Goal: Task Accomplishment & Management: Use online tool/utility

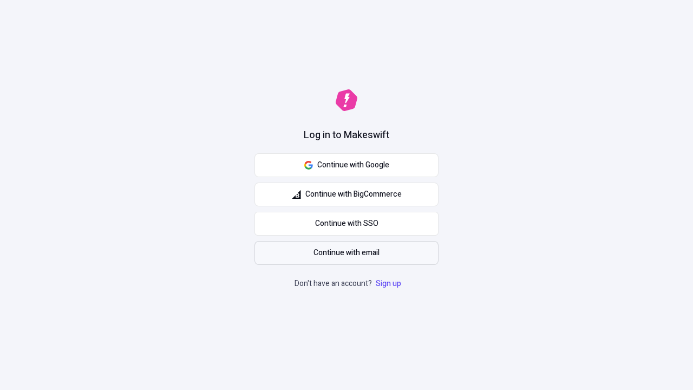
click at [347, 253] on span "Continue with email" at bounding box center [347, 253] width 66 height 12
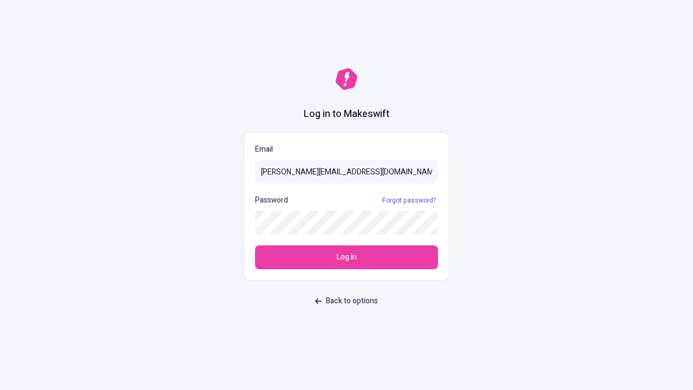
type input "sasha+test-ui@makeswift.com"
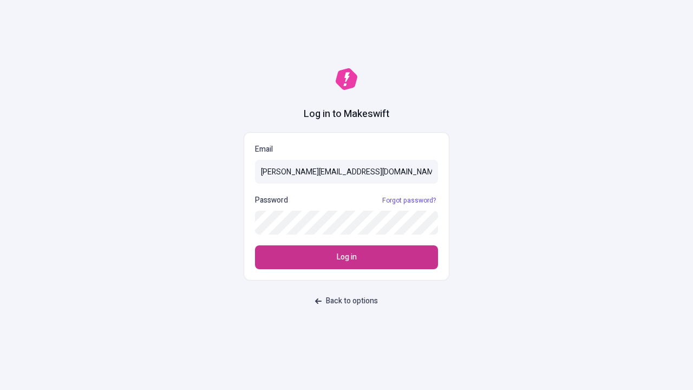
click at [347, 257] on span "Log in" at bounding box center [347, 257] width 20 height 12
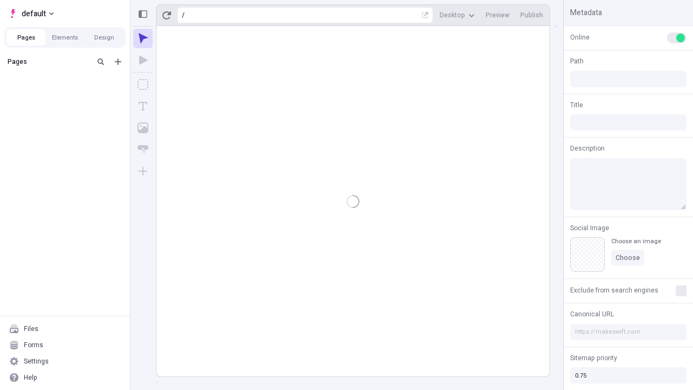
type input "/deep-link-tenuis"
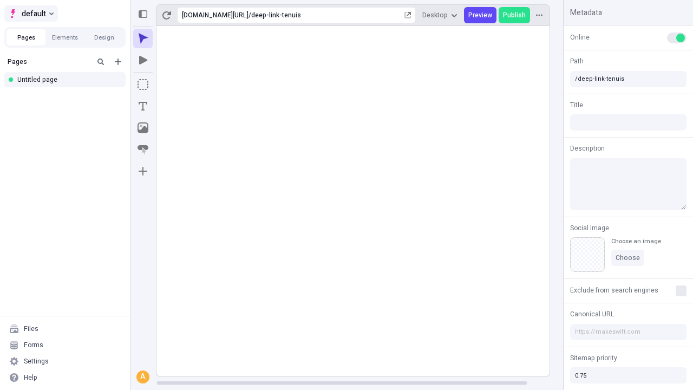
click at [30, 14] on span "default" at bounding box center [34, 13] width 24 height 13
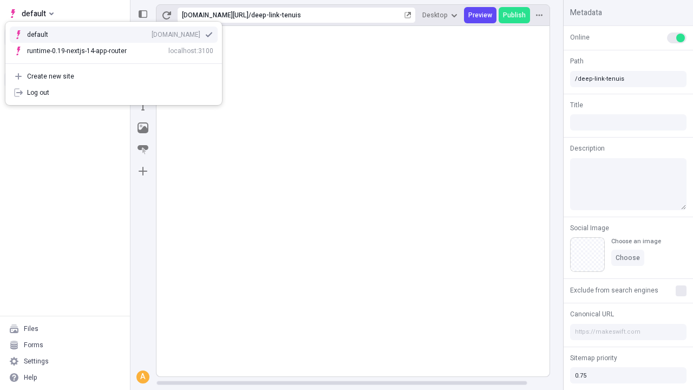
click at [152, 32] on div "[DOMAIN_NAME]" at bounding box center [176, 34] width 49 height 9
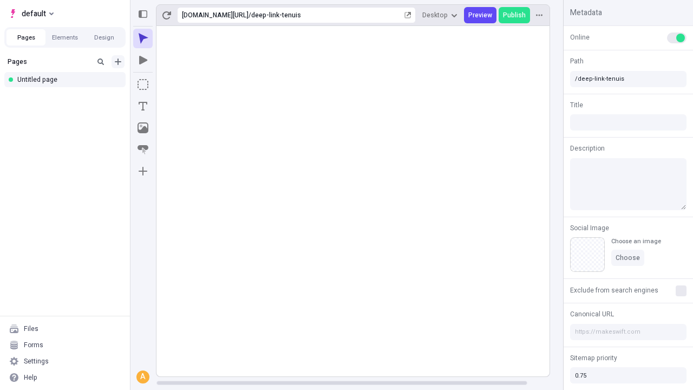
click at [118, 62] on icon "Add new" at bounding box center [118, 61] width 6 height 6
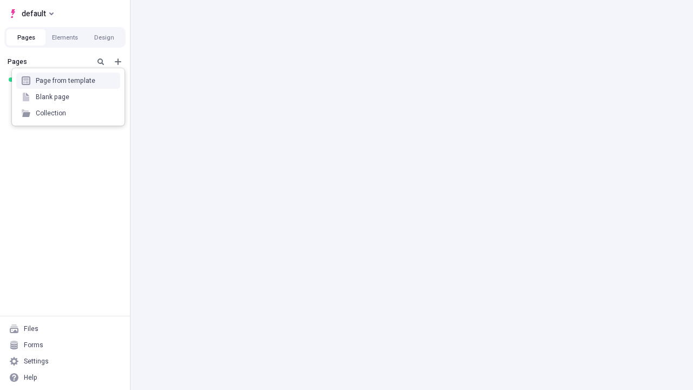
click at [68, 97] on div "Blank page" at bounding box center [68, 97] width 104 height 16
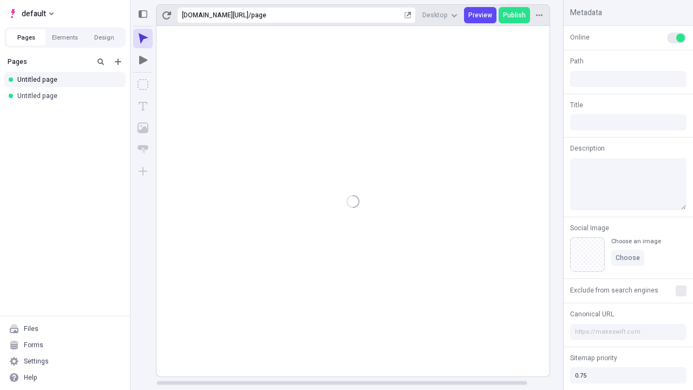
type input "/page"
